Goal: Task Accomplishment & Management: Manage account settings

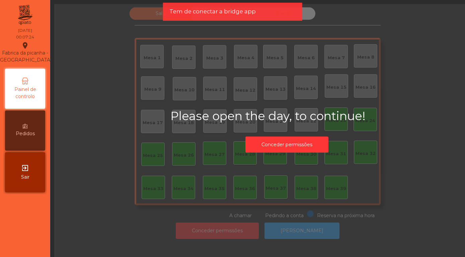
click at [23, 175] on span "Sair" at bounding box center [25, 177] width 8 height 7
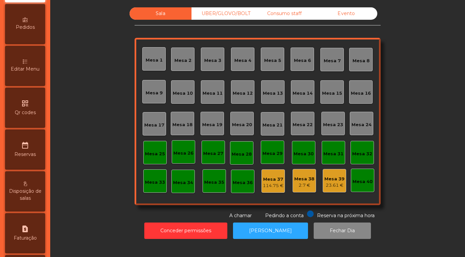
scroll to position [192, 0]
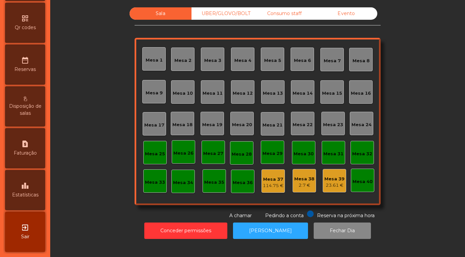
click at [21, 190] on div "leaderboard Estatísticas" at bounding box center [25, 190] width 40 height 40
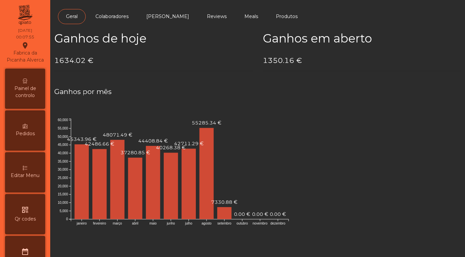
click at [24, 97] on span "Painel de controlo" at bounding box center [25, 92] width 37 height 14
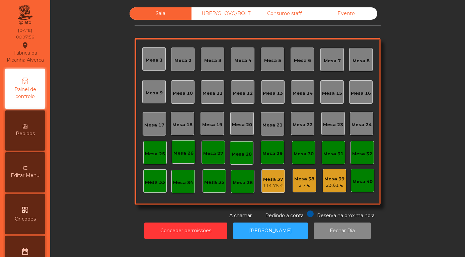
click at [348, 20] on div "Evento" at bounding box center [347, 13] width 62 height 12
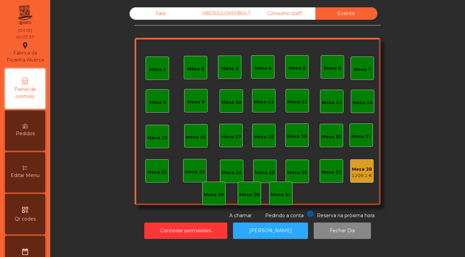
click at [365, 179] on div "1209.1 €" at bounding box center [362, 176] width 21 height 7
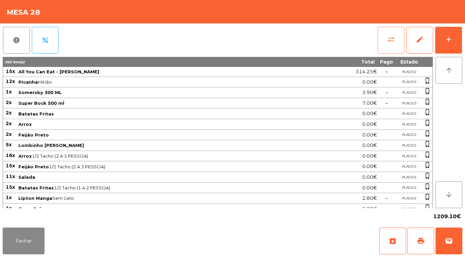
click at [385, 46] on button "sync_alt" at bounding box center [391, 40] width 27 height 27
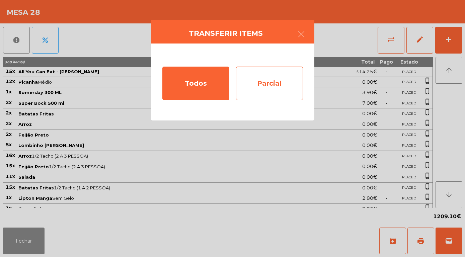
click at [263, 87] on div "Parcial" at bounding box center [269, 83] width 67 height 33
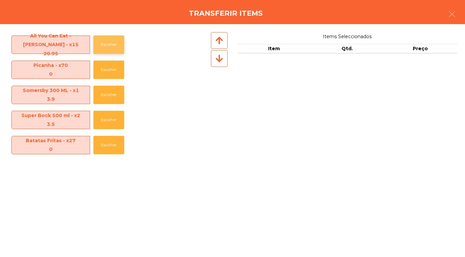
click at [112, 51] on button "Escolher" at bounding box center [108, 45] width 31 height 18
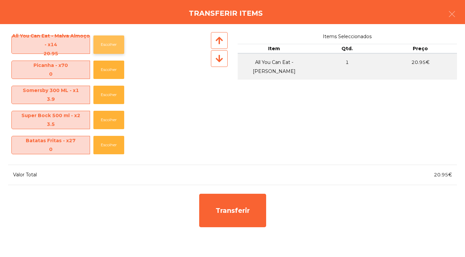
click at [111, 49] on button "Escolher" at bounding box center [108, 45] width 31 height 18
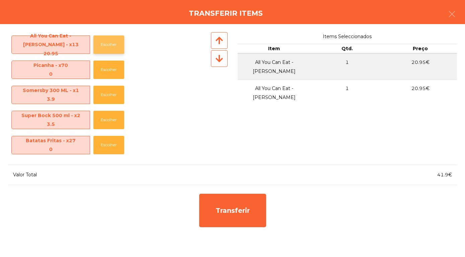
click at [116, 47] on button "Escolher" at bounding box center [108, 45] width 31 height 18
click at [115, 51] on button "Escolher" at bounding box center [108, 45] width 31 height 18
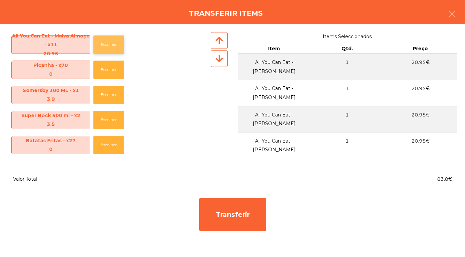
click at [113, 50] on button "Escolher" at bounding box center [108, 45] width 31 height 18
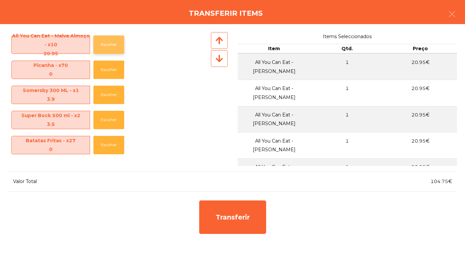
click at [113, 50] on button "Escolher" at bounding box center [108, 45] width 31 height 18
click at [112, 49] on button "Escolher" at bounding box center [108, 45] width 31 height 18
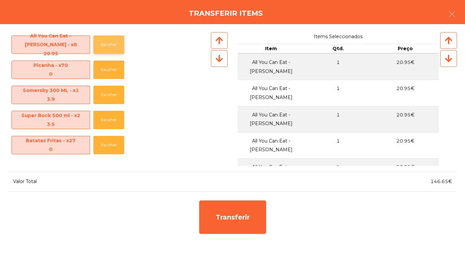
click at [112, 51] on button "Escolher" at bounding box center [108, 45] width 31 height 18
click at [112, 49] on button "Escolher" at bounding box center [108, 45] width 31 height 18
click at [111, 51] on button "Escolher" at bounding box center [108, 45] width 31 height 18
click at [110, 49] on button "Escolher" at bounding box center [108, 45] width 31 height 18
click at [111, 49] on button "Escolher" at bounding box center [108, 45] width 31 height 18
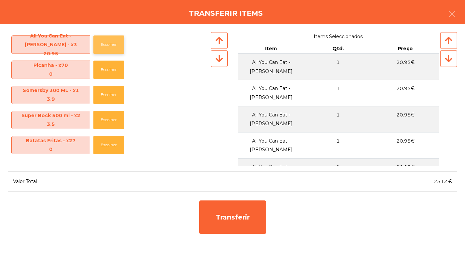
click at [111, 50] on button "Escolher" at bounding box center [108, 45] width 31 height 18
click at [112, 49] on button "Escolher" at bounding box center [108, 45] width 31 height 18
click at [111, 51] on button "Escolher" at bounding box center [108, 45] width 31 height 18
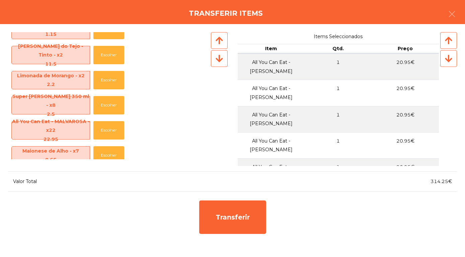
scroll to position [441, 0]
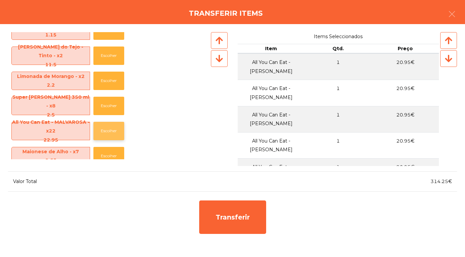
click at [109, 129] on button "Escolher" at bounding box center [108, 131] width 31 height 18
click at [107, 133] on button "Escolher" at bounding box center [108, 131] width 31 height 18
click at [108, 131] on button "Escolher" at bounding box center [108, 131] width 31 height 18
click at [107, 134] on button "Escolher" at bounding box center [108, 131] width 31 height 18
click at [106, 133] on button "Escolher" at bounding box center [108, 131] width 31 height 18
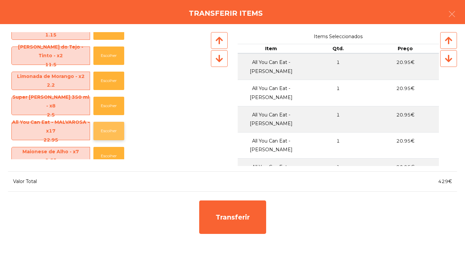
click at [108, 132] on button "Escolher" at bounding box center [108, 131] width 31 height 18
click at [108, 133] on button "Escolher" at bounding box center [108, 131] width 31 height 18
click at [106, 132] on button "Escolher" at bounding box center [108, 131] width 31 height 18
click at [105, 132] on button "Escolher" at bounding box center [108, 131] width 31 height 18
click at [106, 135] on button "Escolher" at bounding box center [108, 131] width 31 height 18
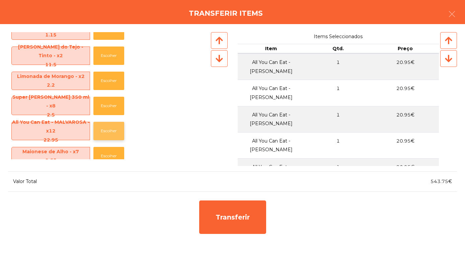
click at [106, 136] on button "Escolher" at bounding box center [108, 131] width 31 height 18
click at [108, 134] on button "Escolher" at bounding box center [108, 131] width 31 height 18
click at [107, 135] on button "Escolher" at bounding box center [108, 131] width 31 height 18
click at [109, 136] on button "Escolher" at bounding box center [108, 131] width 31 height 18
click at [111, 140] on div "All You Can Eat - MALVAROSA - x8 22.95 Escolher" at bounding box center [109, 131] width 202 height 25
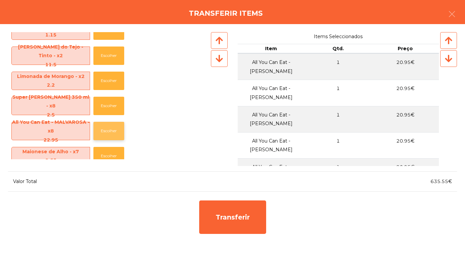
click at [111, 134] on button "Escolher" at bounding box center [108, 131] width 31 height 18
click at [114, 133] on button "Escolher" at bounding box center [108, 131] width 31 height 18
click at [119, 132] on button "Escolher" at bounding box center [108, 131] width 31 height 18
click at [110, 133] on button "Escolher" at bounding box center [108, 131] width 31 height 18
click at [111, 136] on button "Escolher" at bounding box center [108, 131] width 31 height 18
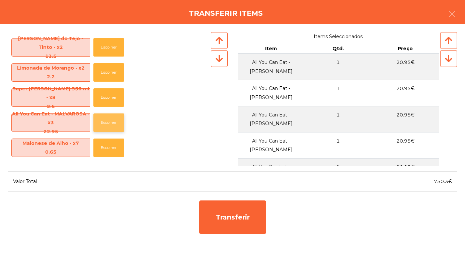
scroll to position [450, 0]
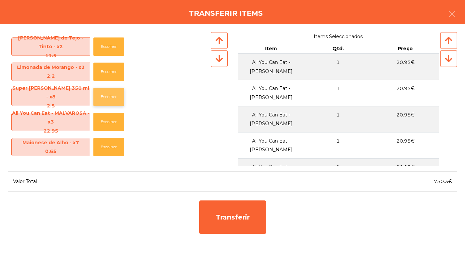
click at [108, 99] on button "Escolher" at bounding box center [108, 97] width 31 height 18
click at [109, 98] on button "Escolher" at bounding box center [108, 97] width 31 height 18
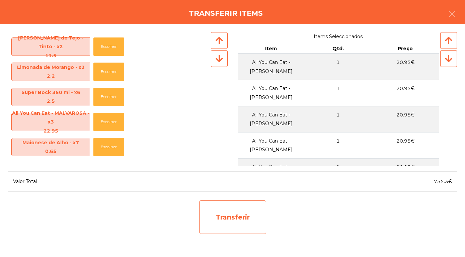
click at [241, 218] on div "Transferir" at bounding box center [232, 217] width 67 height 33
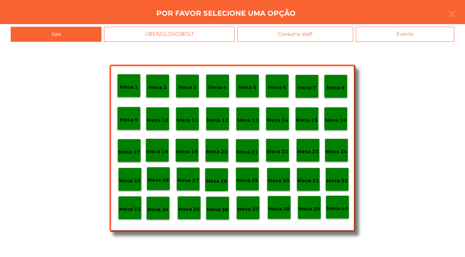
click at [279, 178] on p "Mesa 30" at bounding box center [278, 181] width 21 height 8
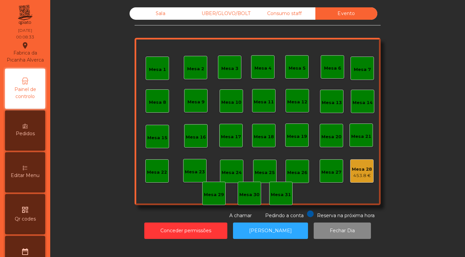
click at [160, 20] on div "Sala" at bounding box center [161, 13] width 62 height 12
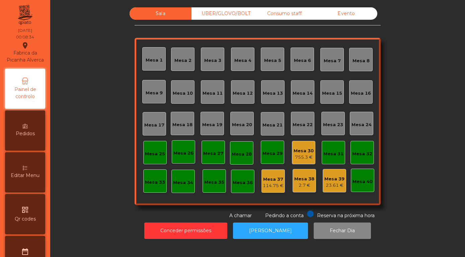
click at [304, 154] on div "Mesa 30" at bounding box center [304, 151] width 20 height 7
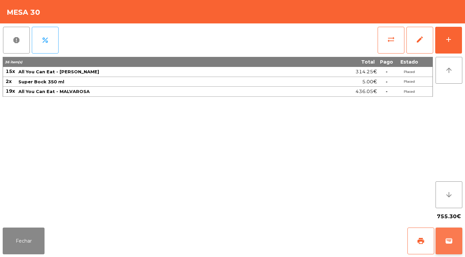
click at [451, 245] on span "wallet" at bounding box center [449, 241] width 8 height 8
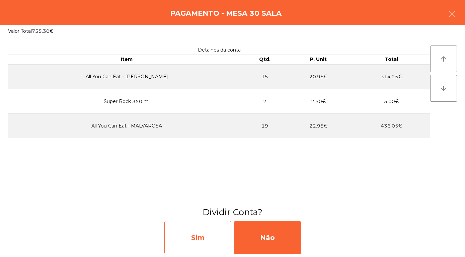
click at [200, 238] on div "Sim" at bounding box center [197, 237] width 67 height 33
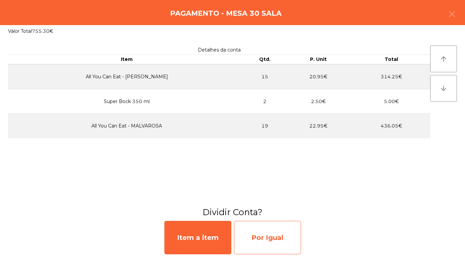
click at [278, 238] on div "Por Igual" at bounding box center [267, 237] width 67 height 33
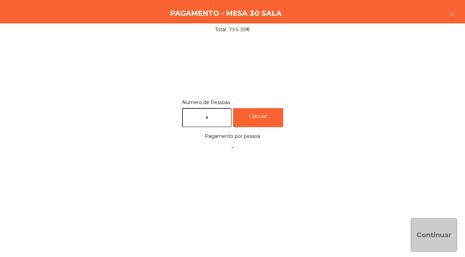
click at [213, 123] on input "text" at bounding box center [207, 117] width 50 height 19
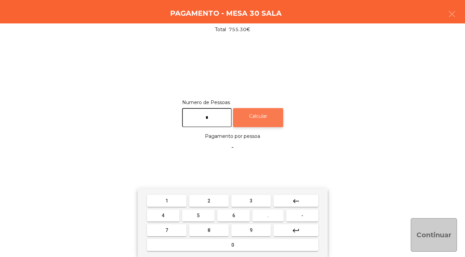
type input "*"
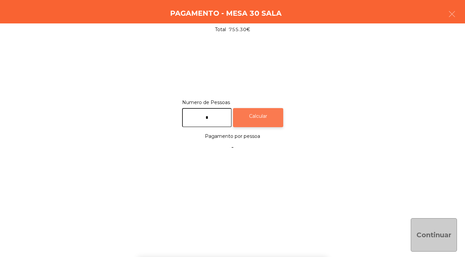
click at [269, 118] on div "Calcular" at bounding box center [258, 117] width 50 height 19
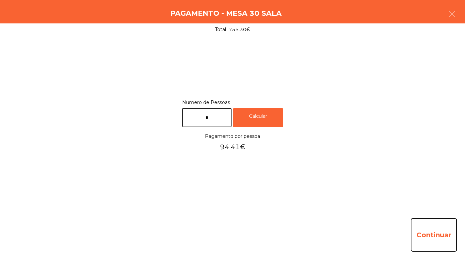
click at [432, 236] on button "Continuar" at bounding box center [434, 234] width 46 height 33
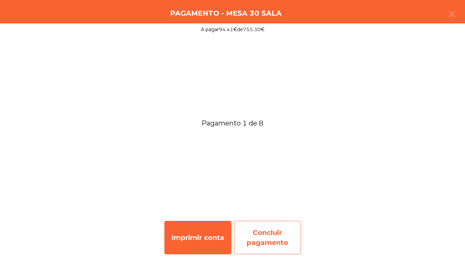
click at [262, 240] on div "Concluir pagamento" at bounding box center [267, 237] width 67 height 33
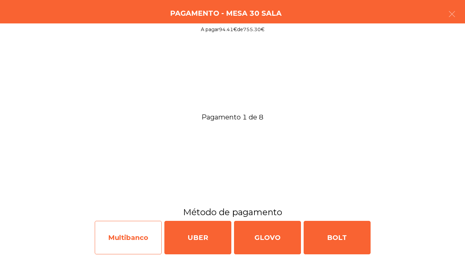
click at [131, 233] on div "Multibanco" at bounding box center [128, 237] width 67 height 33
select select "**"
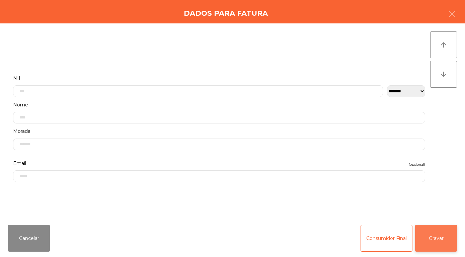
click at [442, 235] on button "Gravar" at bounding box center [436, 238] width 42 height 27
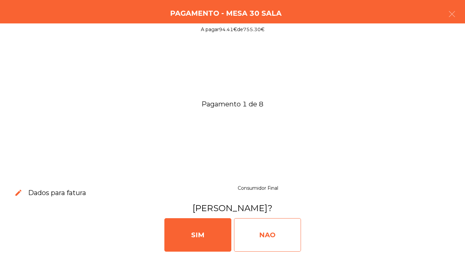
click at [263, 244] on div "NAO" at bounding box center [267, 234] width 67 height 33
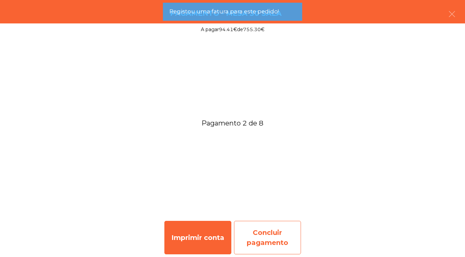
click at [264, 238] on div "Concluir pagamento" at bounding box center [267, 237] width 67 height 33
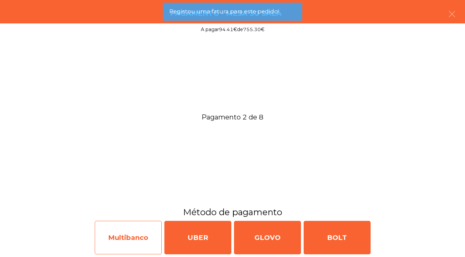
click at [120, 236] on div "Multibanco" at bounding box center [128, 237] width 67 height 33
select select "**"
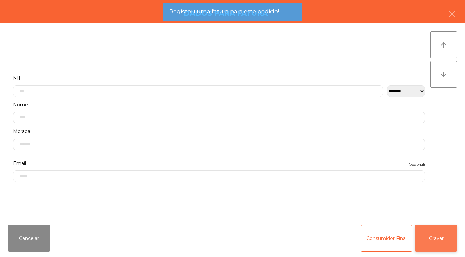
click at [441, 237] on button "Gravar" at bounding box center [436, 238] width 42 height 27
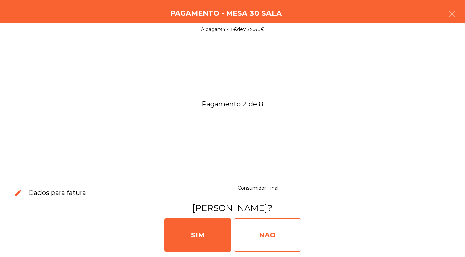
click at [257, 233] on div "NAO" at bounding box center [267, 234] width 67 height 33
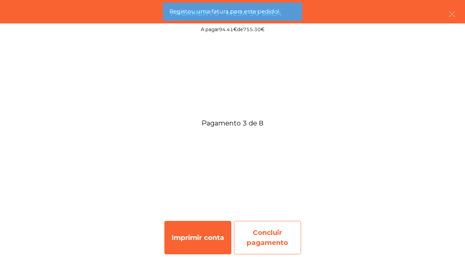
click at [263, 241] on div "Concluir pagamento" at bounding box center [267, 237] width 67 height 33
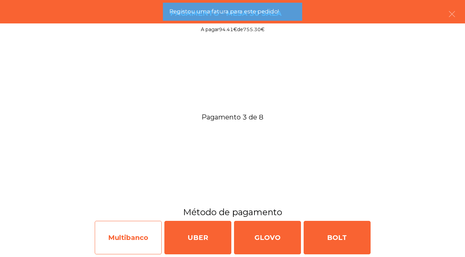
click at [129, 239] on div "Multibanco" at bounding box center [128, 237] width 67 height 33
select select "**"
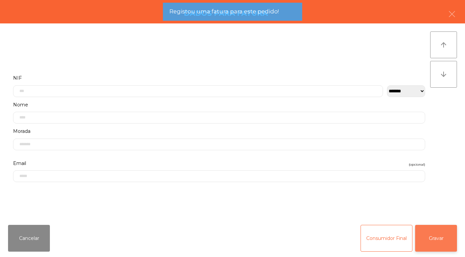
click at [441, 241] on button "Gravar" at bounding box center [436, 238] width 42 height 27
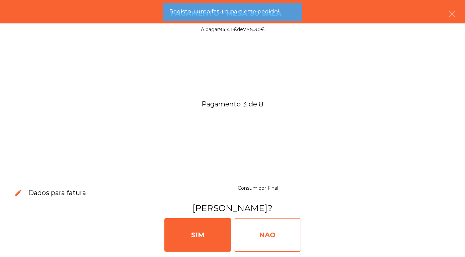
click at [251, 236] on div "NAO" at bounding box center [267, 234] width 67 height 33
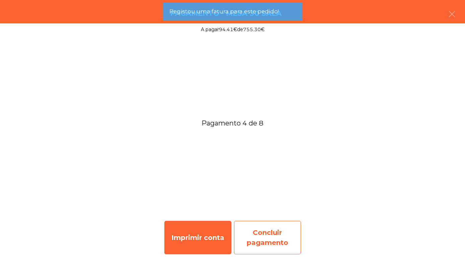
click at [267, 234] on div "Concluir pagamento" at bounding box center [267, 237] width 67 height 33
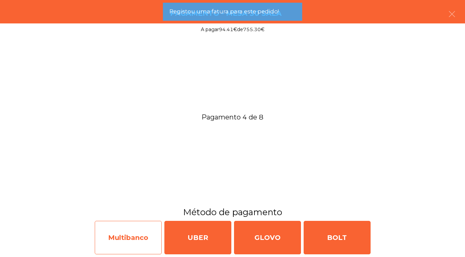
click at [129, 239] on div "Multibanco" at bounding box center [128, 237] width 67 height 33
select select "**"
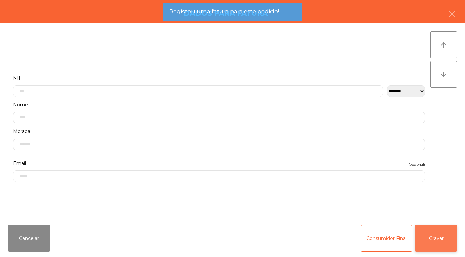
click at [438, 236] on button "Gravar" at bounding box center [436, 238] width 42 height 27
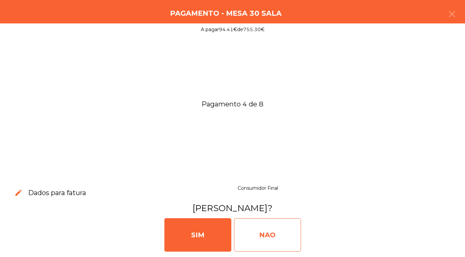
click at [254, 233] on div "NAO" at bounding box center [267, 234] width 67 height 33
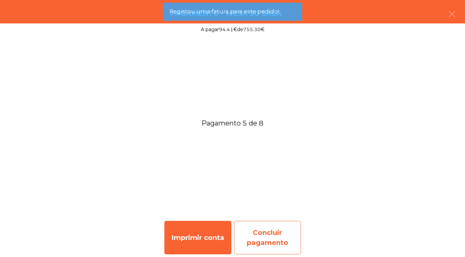
click at [257, 240] on div "Concluir pagamento" at bounding box center [267, 237] width 67 height 33
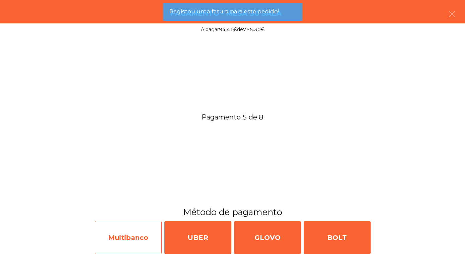
click at [134, 237] on div "Multibanco" at bounding box center [128, 237] width 67 height 33
select select "**"
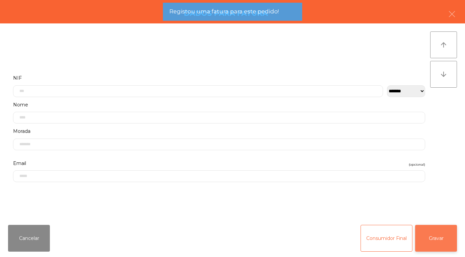
click at [441, 238] on button "Gravar" at bounding box center [436, 238] width 42 height 27
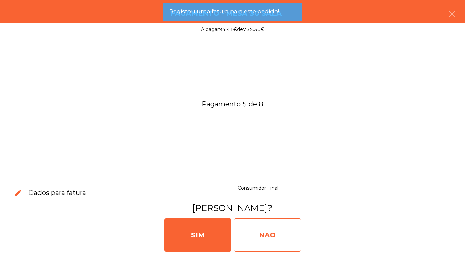
click at [258, 235] on div "NAO" at bounding box center [267, 234] width 67 height 33
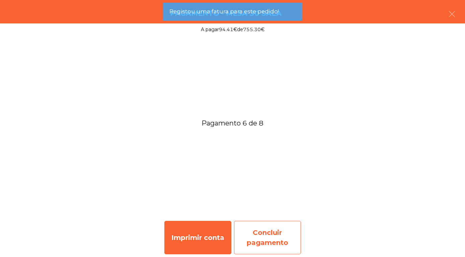
click at [268, 241] on div "Concluir pagamento" at bounding box center [267, 237] width 67 height 33
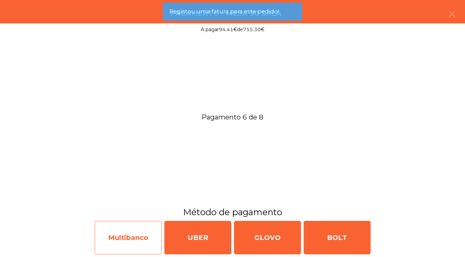
click at [123, 238] on div "Multibanco" at bounding box center [128, 237] width 67 height 33
select select "**"
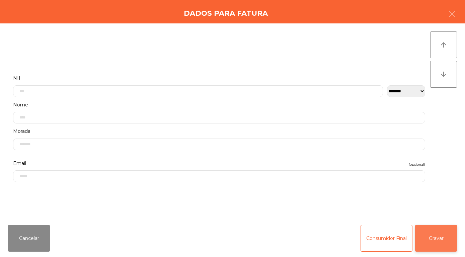
click at [440, 237] on button "Gravar" at bounding box center [436, 238] width 42 height 27
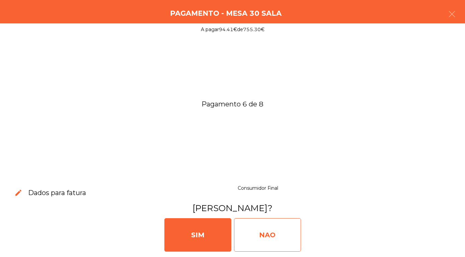
click at [256, 236] on div "NAO" at bounding box center [267, 234] width 67 height 33
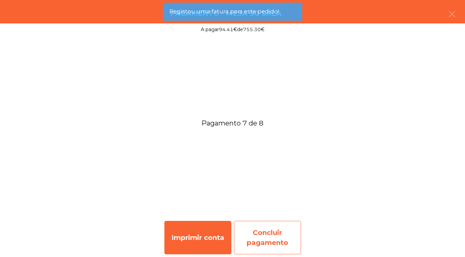
click at [265, 241] on div "Concluir pagamento" at bounding box center [267, 237] width 67 height 33
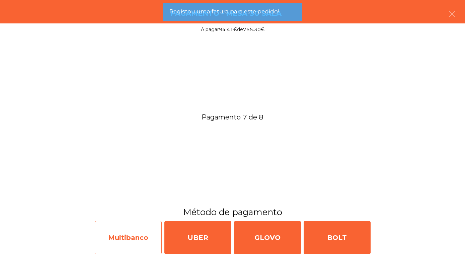
click at [126, 232] on div "Multibanco" at bounding box center [128, 237] width 67 height 33
select select "**"
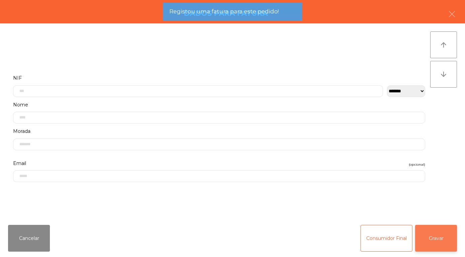
click at [437, 236] on button "Gravar" at bounding box center [436, 238] width 42 height 27
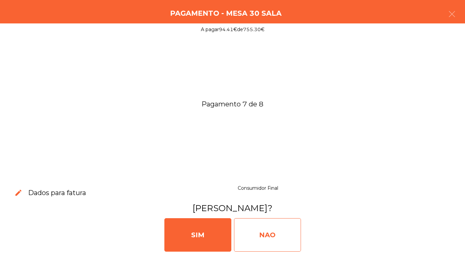
click at [256, 238] on div "NAO" at bounding box center [267, 234] width 67 height 33
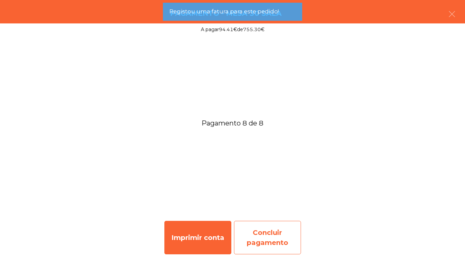
click at [264, 237] on div "Concluir pagamento" at bounding box center [267, 237] width 67 height 33
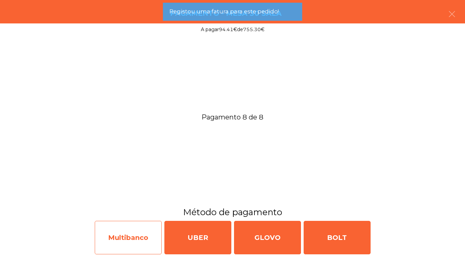
click at [115, 236] on div "Multibanco" at bounding box center [128, 237] width 67 height 33
select select "**"
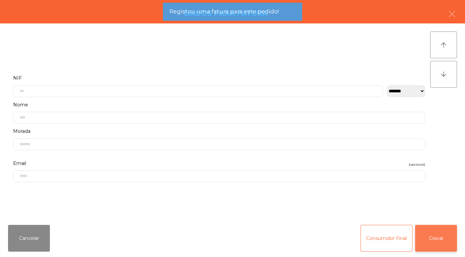
click at [439, 235] on button "Gravar" at bounding box center [436, 238] width 42 height 27
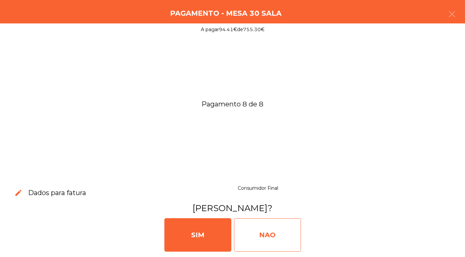
click at [257, 237] on div "NAO" at bounding box center [267, 234] width 67 height 33
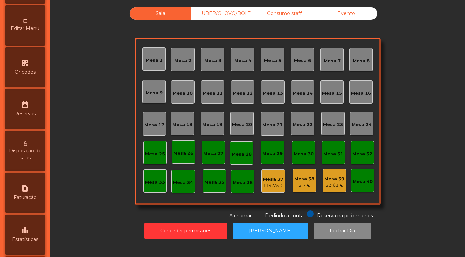
scroll to position [192, 0]
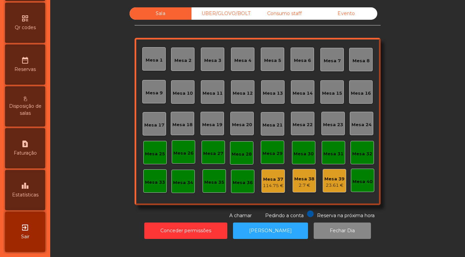
click at [21, 189] on icon "leaderboard" at bounding box center [25, 186] width 8 height 8
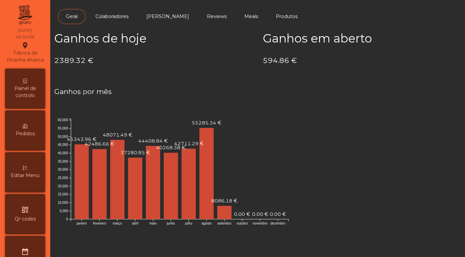
click at [19, 80] on div "Painel de controlo" at bounding box center [25, 89] width 40 height 40
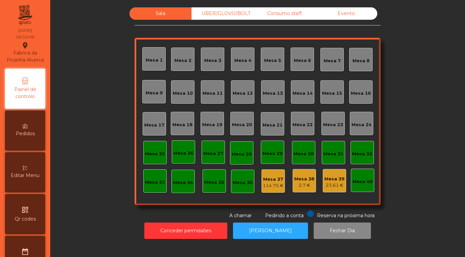
click at [345, 20] on div "Evento" at bounding box center [347, 13] width 62 height 12
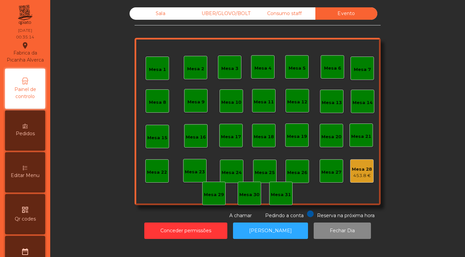
click at [359, 173] on div "Mesa 28" at bounding box center [362, 169] width 20 height 7
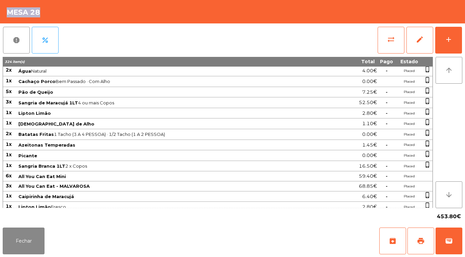
scroll to position [670, 0]
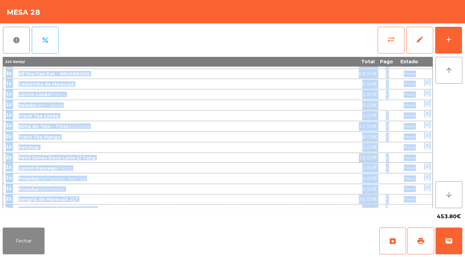
drag, startPoint x: 6, startPoint y: 71, endPoint x: 382, endPoint y: 203, distance: 398.2
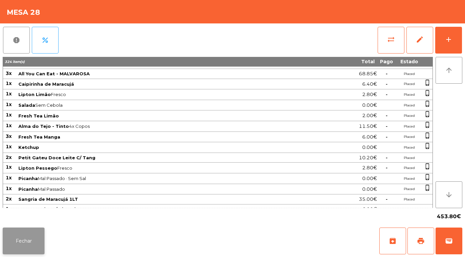
click at [26, 235] on button "Fechar" at bounding box center [24, 241] width 42 height 27
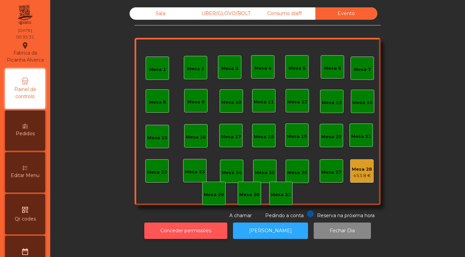
click at [197, 239] on button "Conceder permissões" at bounding box center [185, 231] width 83 height 16
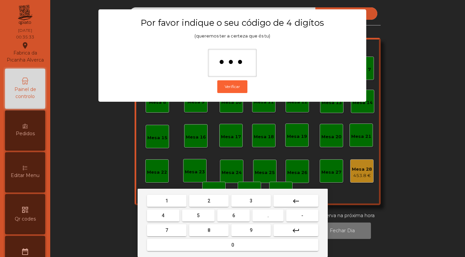
type input "****"
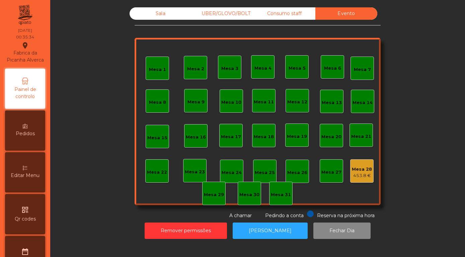
click at [364, 179] on div "453.8 €" at bounding box center [362, 176] width 20 height 7
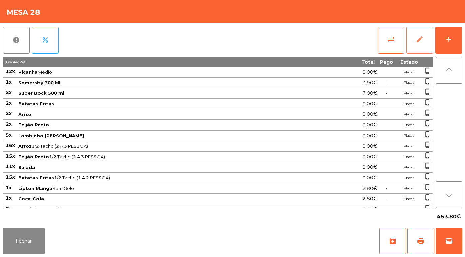
click at [421, 42] on span "edit" at bounding box center [420, 40] width 8 height 8
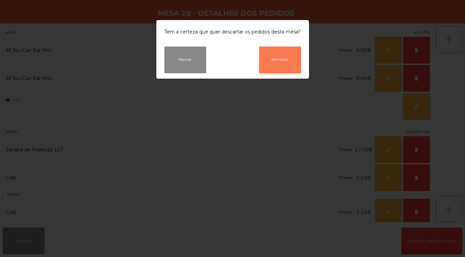
click at [279, 58] on button "Eliminar" at bounding box center [280, 60] width 42 height 27
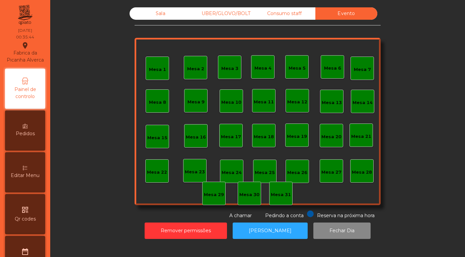
click at [162, 20] on div "Sala" at bounding box center [161, 13] width 62 height 12
click at [155, 19] on div "Sala" at bounding box center [161, 13] width 62 height 12
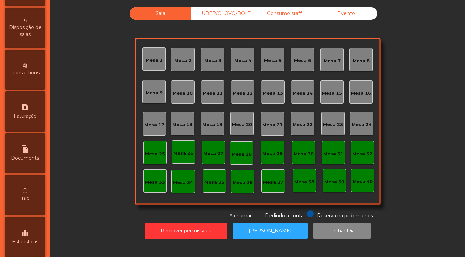
scroll to position [317, 0]
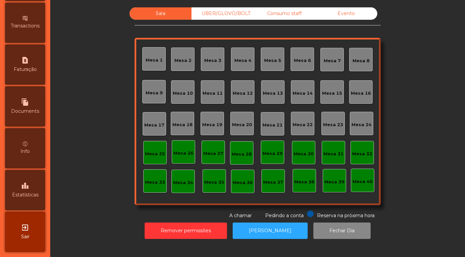
click at [348, 20] on div "Evento" at bounding box center [347, 13] width 62 height 12
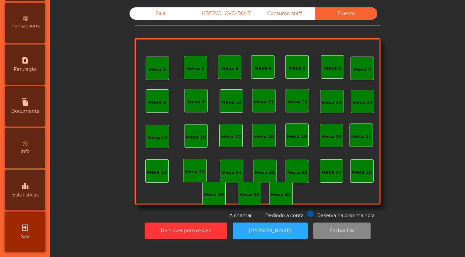
click at [161, 20] on div "Sala" at bounding box center [161, 13] width 62 height 12
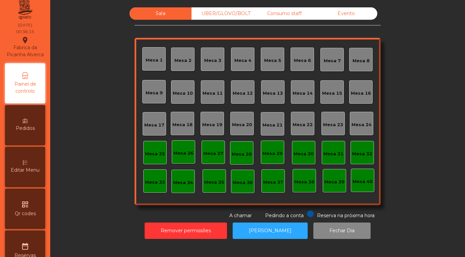
scroll to position [0, 0]
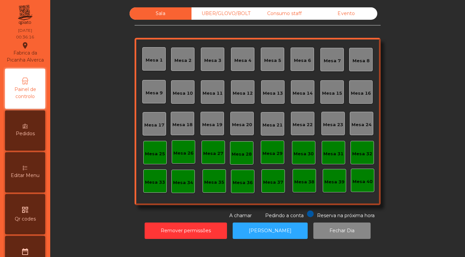
click at [346, 17] on div "Evento" at bounding box center [347, 13] width 62 height 12
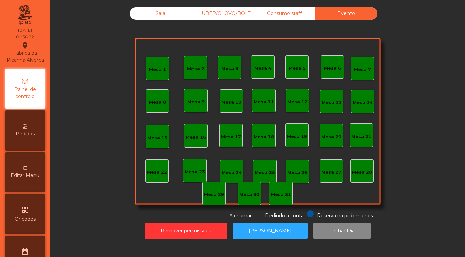
click at [160, 20] on div "Sala" at bounding box center [161, 13] width 62 height 12
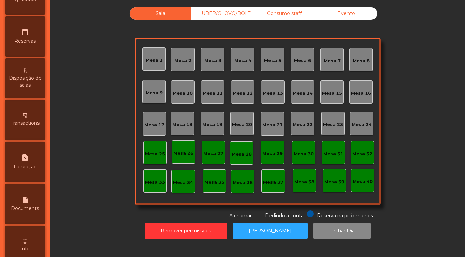
scroll to position [317, 0]
